Goal: Navigation & Orientation: Find specific page/section

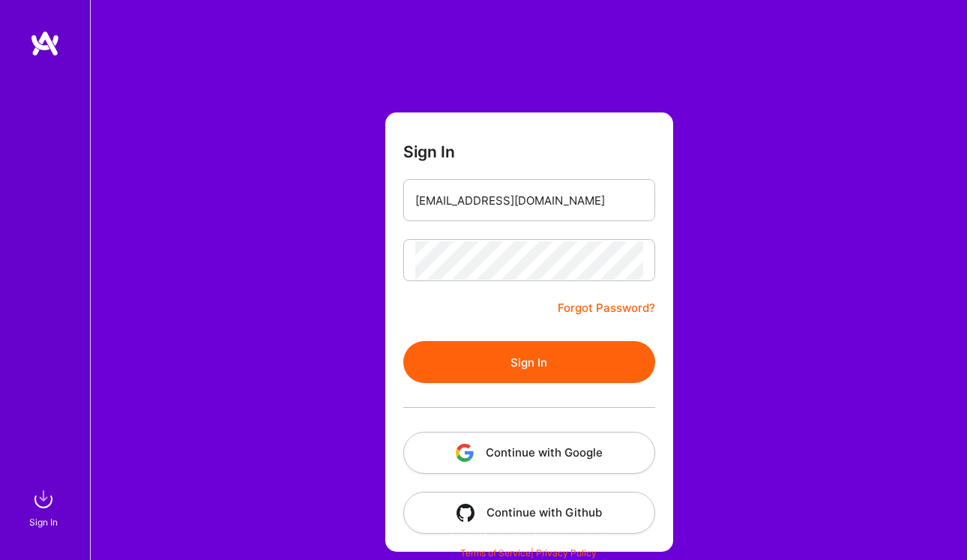
click at [511, 374] on button "Sign In" at bounding box center [529, 362] width 252 height 42
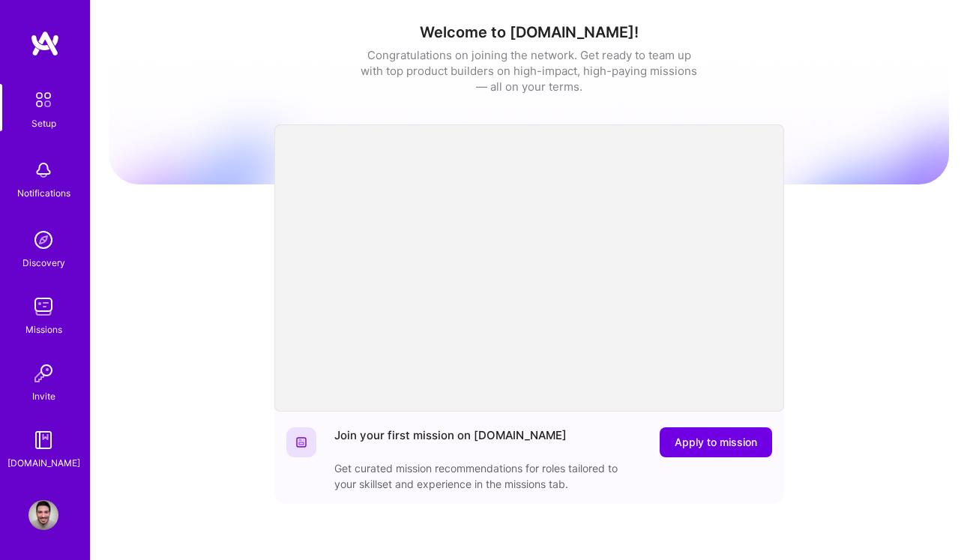
click at [39, 311] on img at bounding box center [43, 307] width 30 height 30
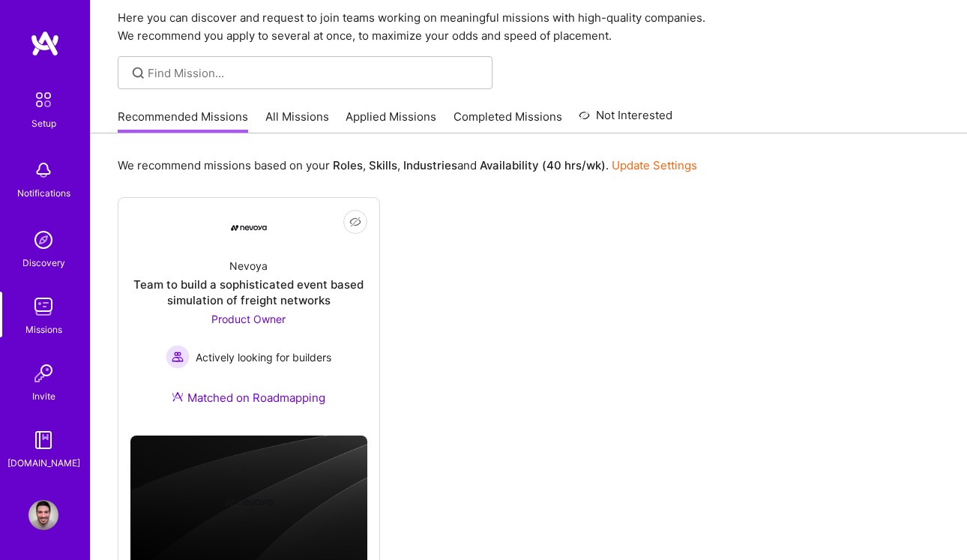
scroll to position [47, 0]
